Goal: Navigation & Orientation: Find specific page/section

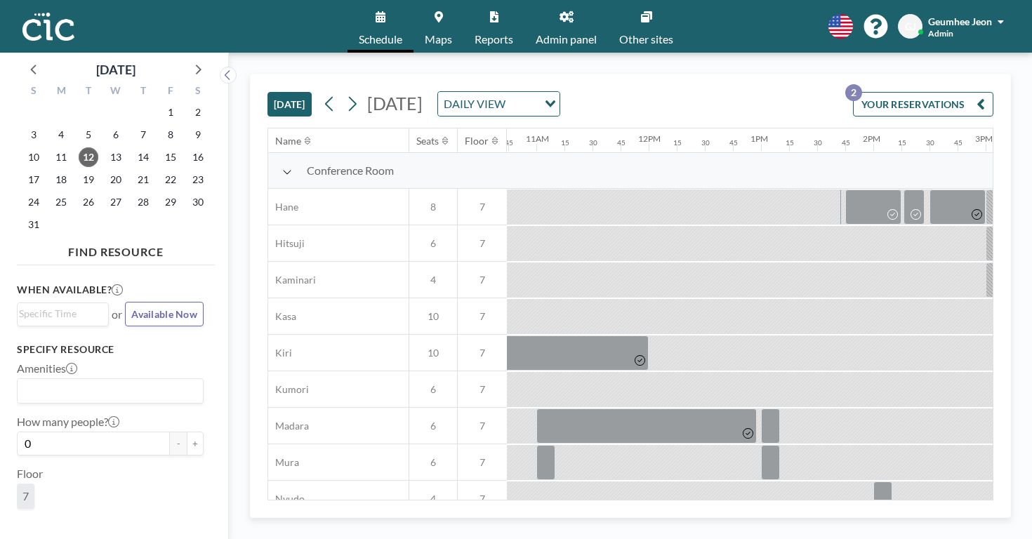
scroll to position [0, 1208]
click at [758, 91] on div "[DATE] [DATE] DAILY VIEW Loading... YOUR RESERVATIONS 2" at bounding box center [630, 100] width 726 height 53
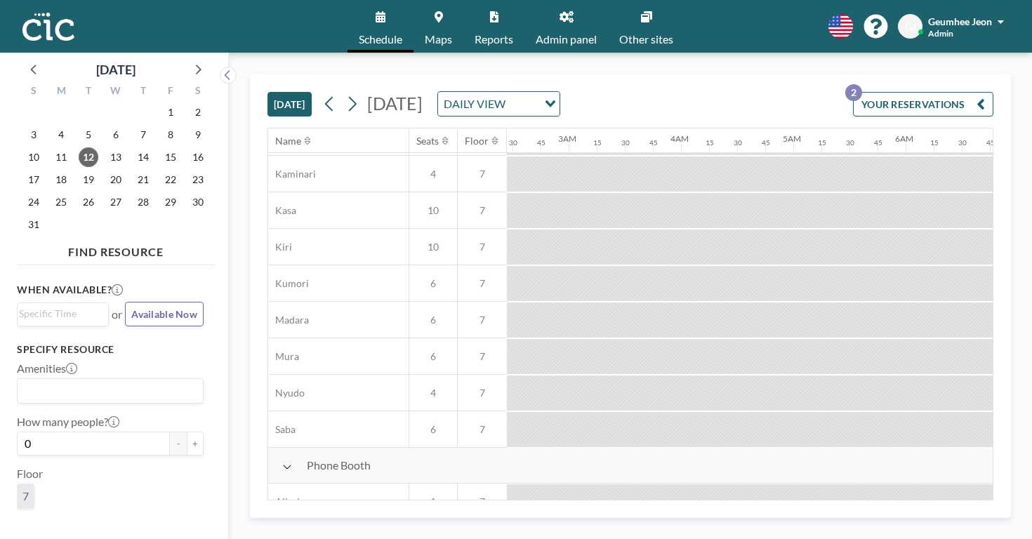
scroll to position [0, 265]
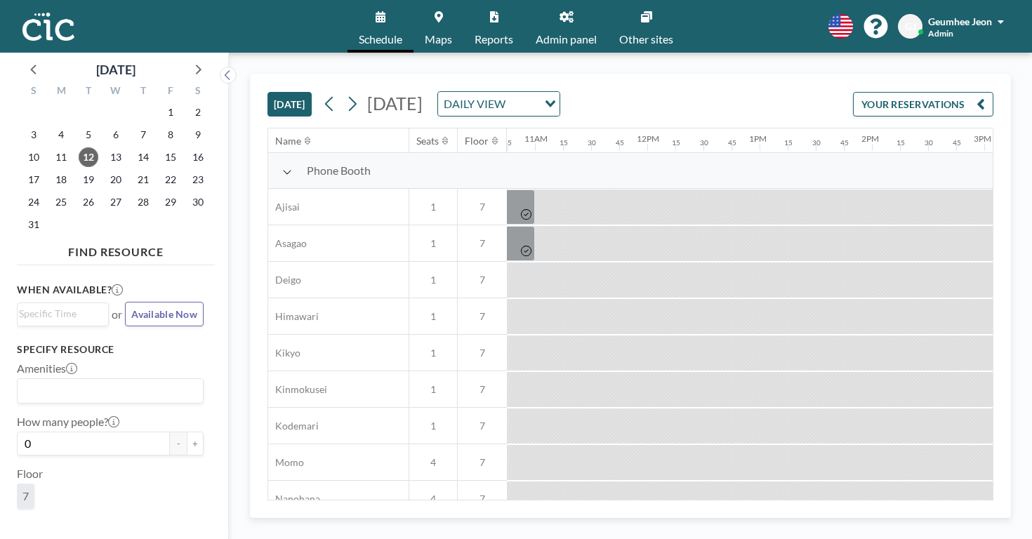
click at [401, 38] on link "Schedule" at bounding box center [380, 26] width 66 height 53
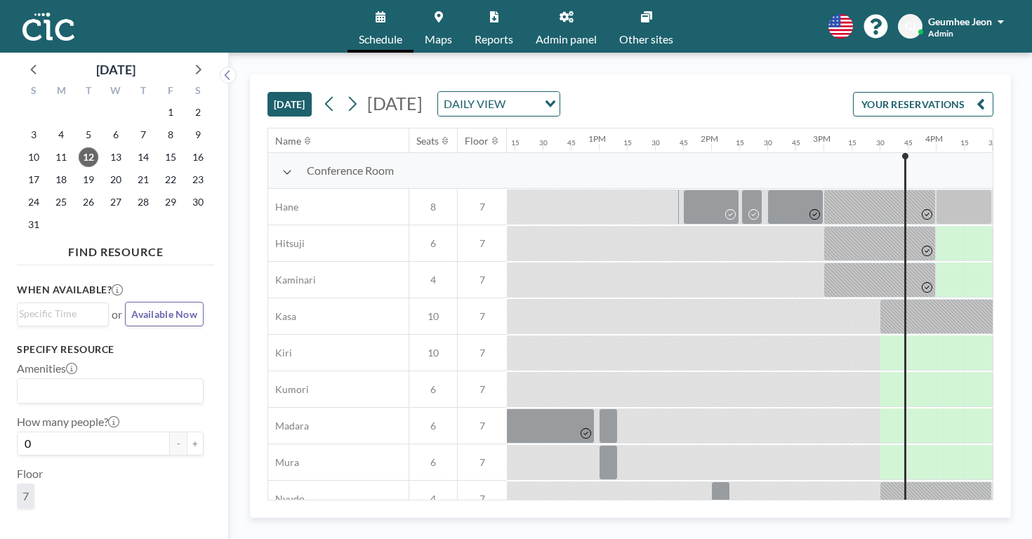
scroll to position [0, 1368]
click at [452, 34] on span "Maps" at bounding box center [438, 39] width 27 height 11
